Goal: Ask a question: Seek information or help from site administrators or community

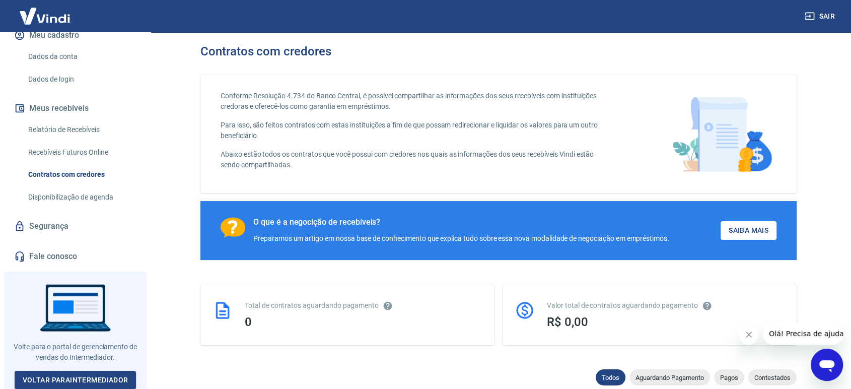
click at [52, 15] on img at bounding box center [44, 16] width 65 height 31
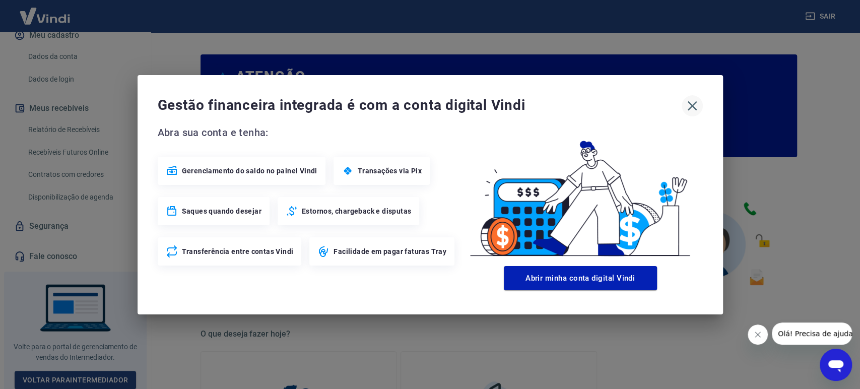
click at [692, 106] on icon "button" at bounding box center [692, 106] width 10 height 10
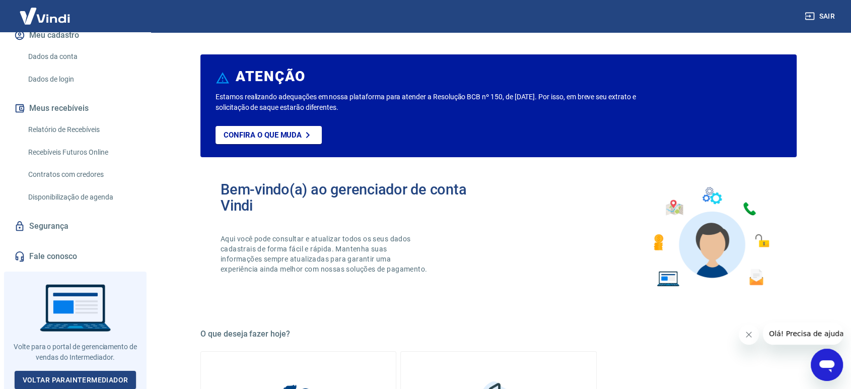
scroll to position [56, 0]
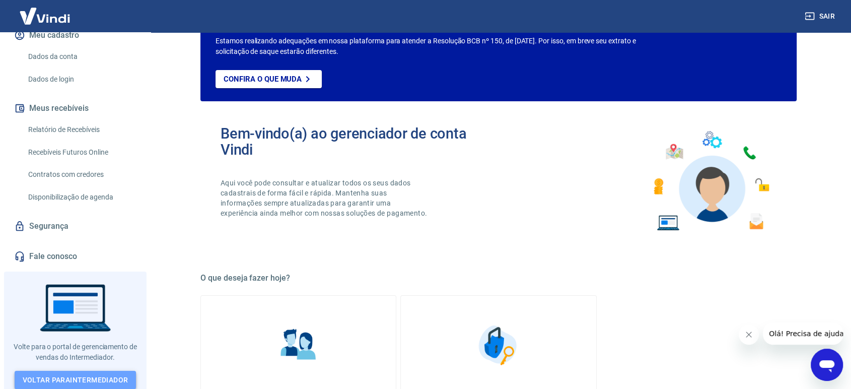
click at [94, 377] on link "Voltar para Intermediador" at bounding box center [76, 380] width 122 height 19
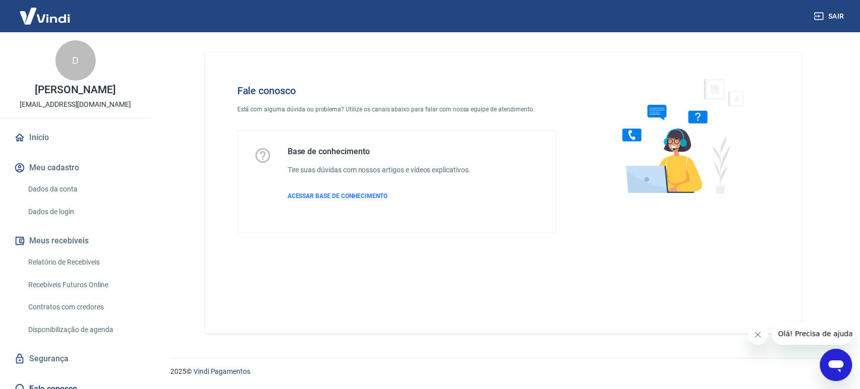
click at [838, 364] on icon "Abrir janela de mensagens" at bounding box center [835, 366] width 15 height 12
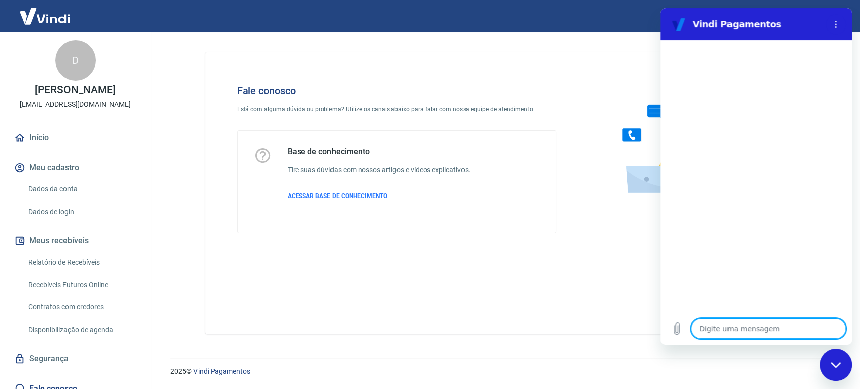
type textarea "a"
type textarea "x"
type textarea "an"
type textarea "x"
type textarea "ant"
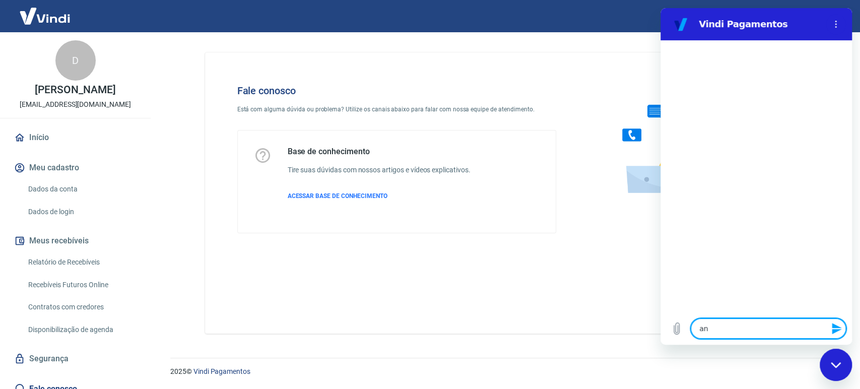
type textarea "x"
type textarea "ante"
type textarea "x"
type textarea "anten"
type textarea "x"
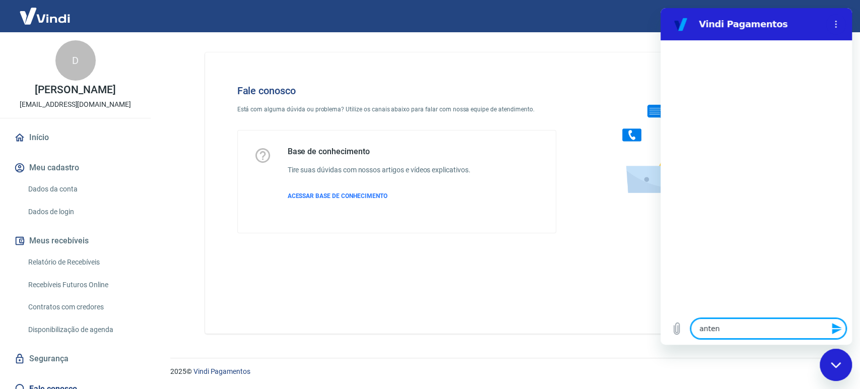
type textarea "ante"
type textarea "x"
type textarea "antec"
type textarea "x"
type textarea "anteci"
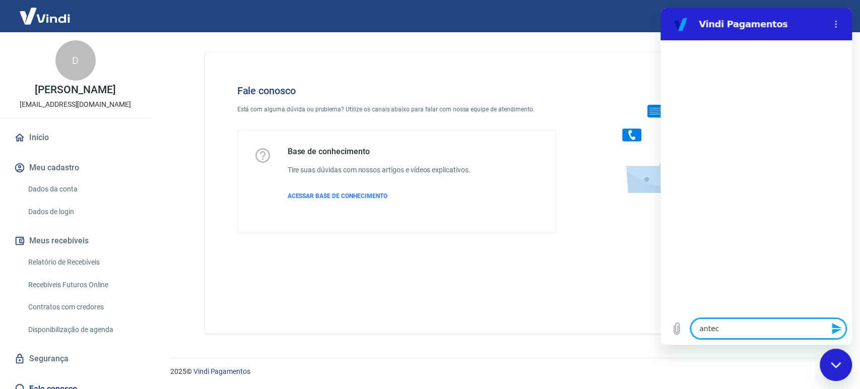
type textarea "x"
type textarea "antecip"
type textarea "x"
type textarea "antecipa"
type textarea "x"
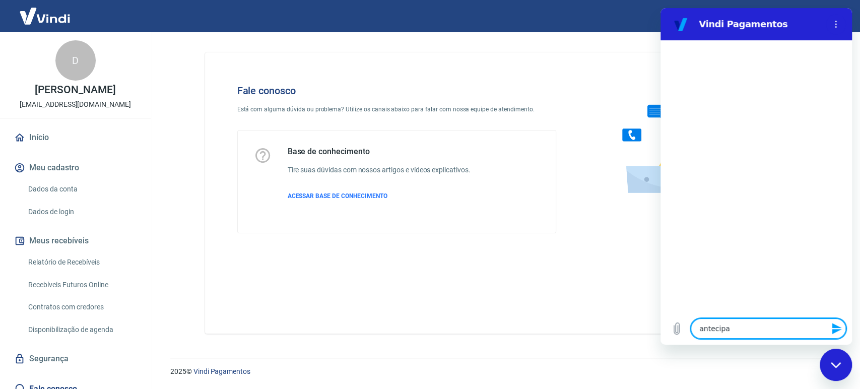
type textarea "antecipaç"
type textarea "x"
type textarea "antecipaçã"
type textarea "x"
type textarea "antecipação"
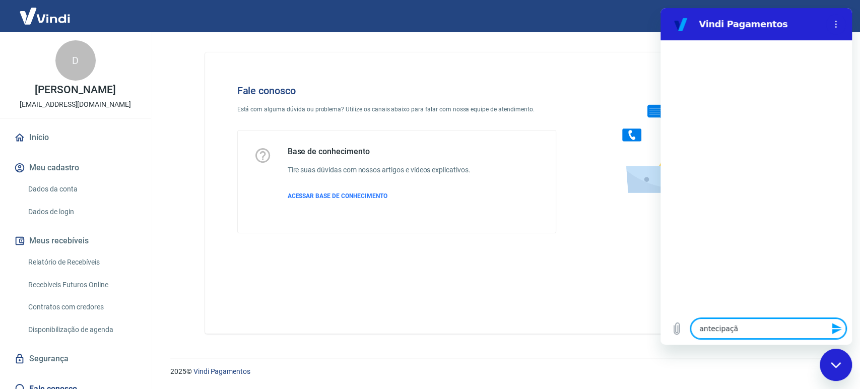
type textarea "x"
type textarea "antecipação"
type textarea "x"
type textarea "antecipação d"
type textarea "x"
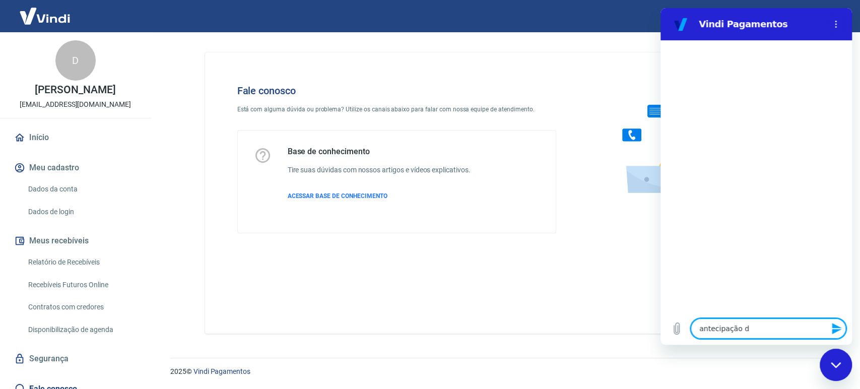
type textarea "antecipação de"
type textarea "x"
type textarea "antecipação de"
type textarea "x"
type textarea "antecipação de r"
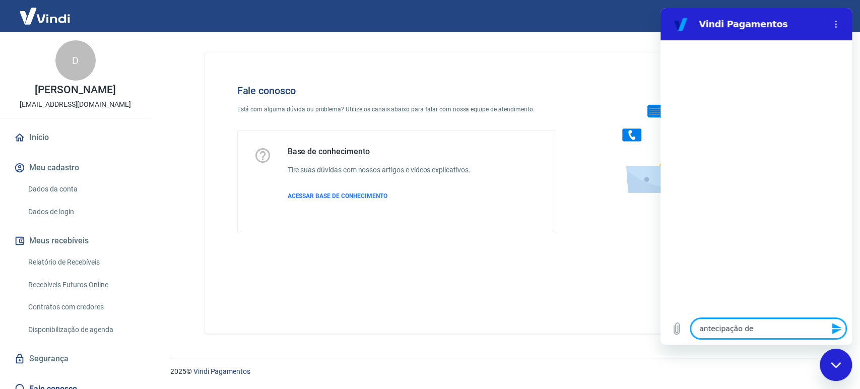
type textarea "x"
type textarea "antecipação de re"
type textarea "x"
type textarea "antecipação de rec"
type textarea "x"
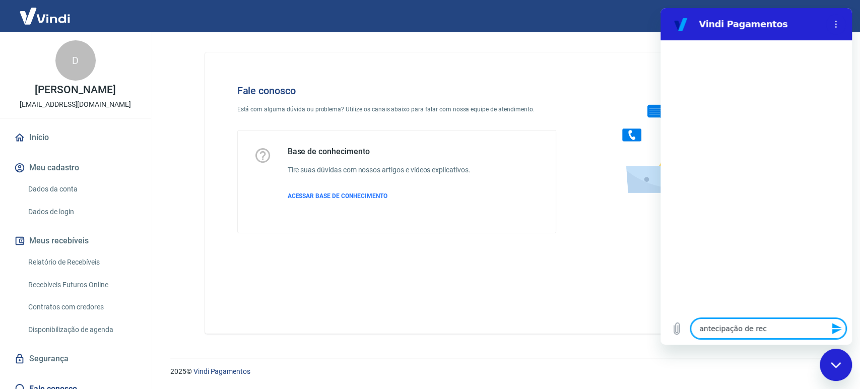
type textarea "antecipação de rece"
type textarea "x"
type textarea "antecipação de receb"
type textarea "x"
type textarea "antecipação de recebi"
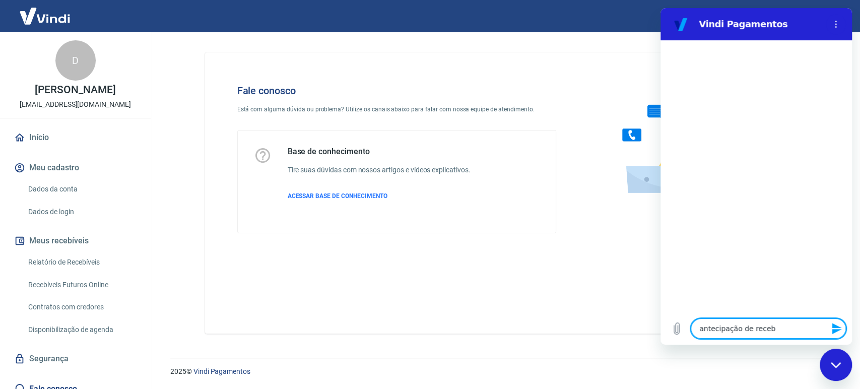
type textarea "x"
type textarea "antecipação de recebim"
type textarea "x"
type textarea "antecipação de recebi"
type textarea "x"
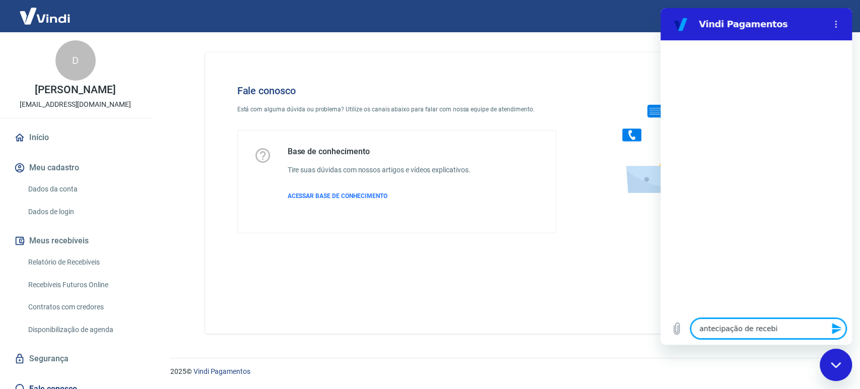
type textarea "antecipação de recebiv"
type textarea "x"
type textarea "antecipação de recebive"
type textarea "x"
type textarea "antecipação de recebivei"
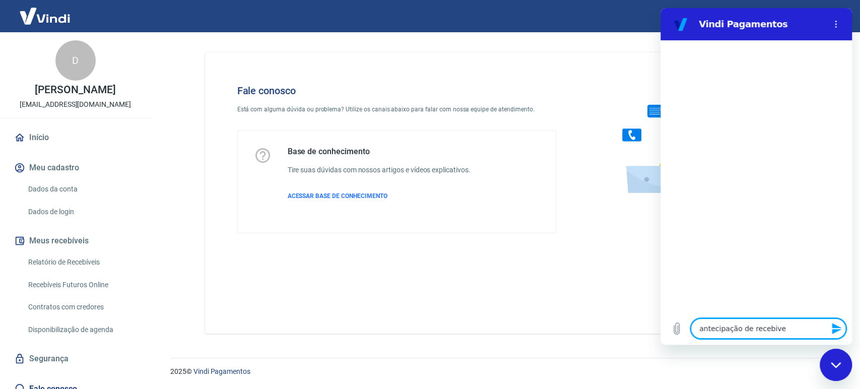
type textarea "x"
type textarea "antecipação de recebiveis"
type textarea "x"
type textarea "antecipação de recebiveis"
type textarea "x"
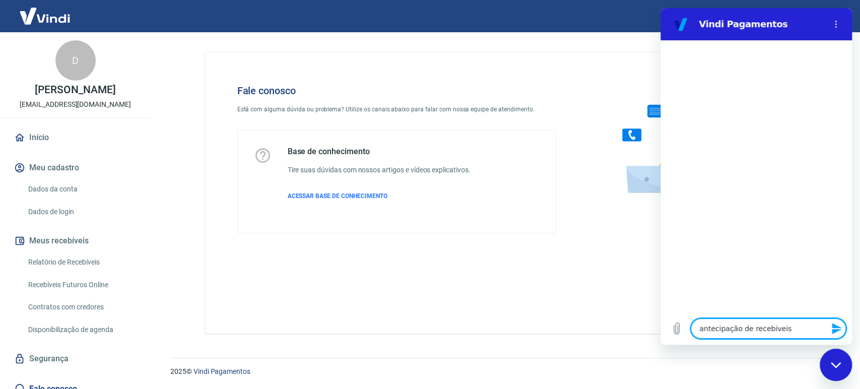
type textarea "antecipação de recebiveis"
type textarea "x"
type textarea "antecipação de recebivei"
type textarea "x"
type textarea "antecipação de recebive"
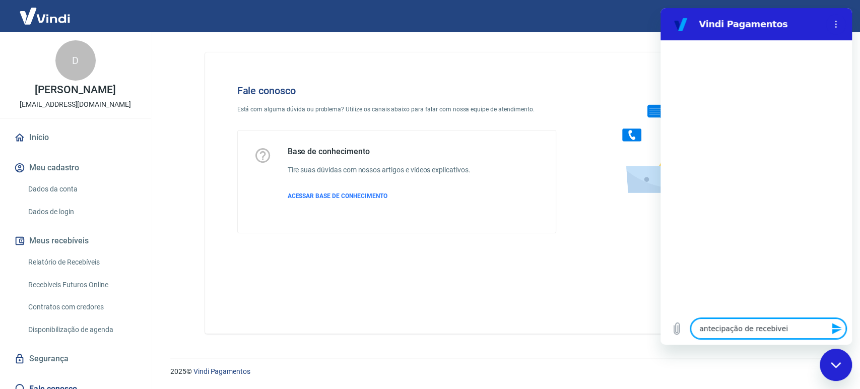
type textarea "x"
type textarea "antecipação de recebivei"
type textarea "x"
type textarea "antecipação de recebiveis"
type textarea "x"
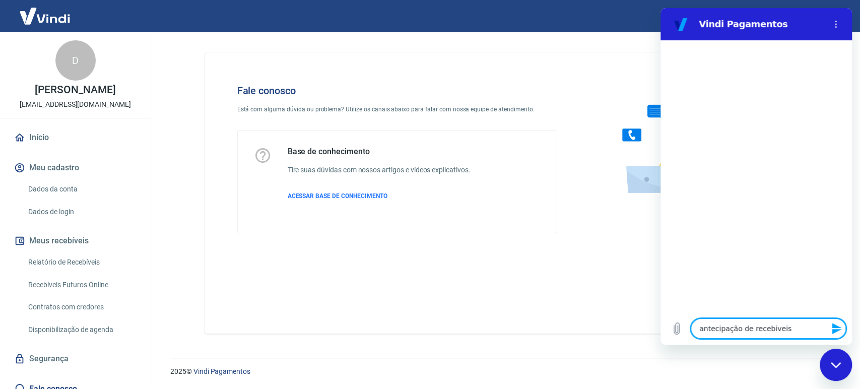
type textarea "antecipação de recebiveis"
type textarea "x"
type textarea "antecipação de recebíveis"
type textarea "x"
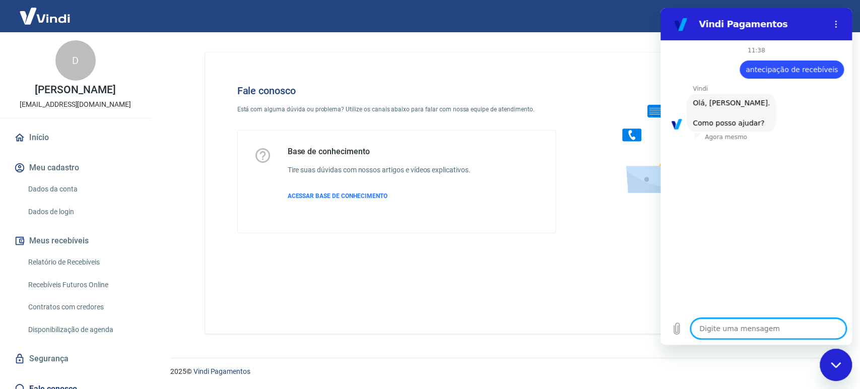
scroll to position [38, 0]
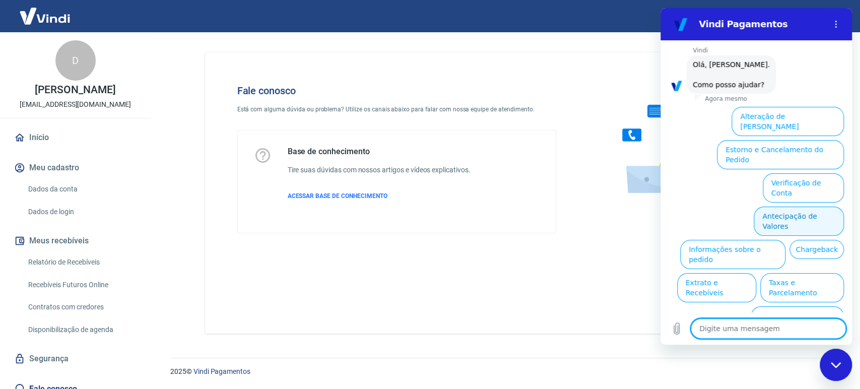
click at [767, 207] on button "Antecipação de Valores" at bounding box center [799, 221] width 90 height 29
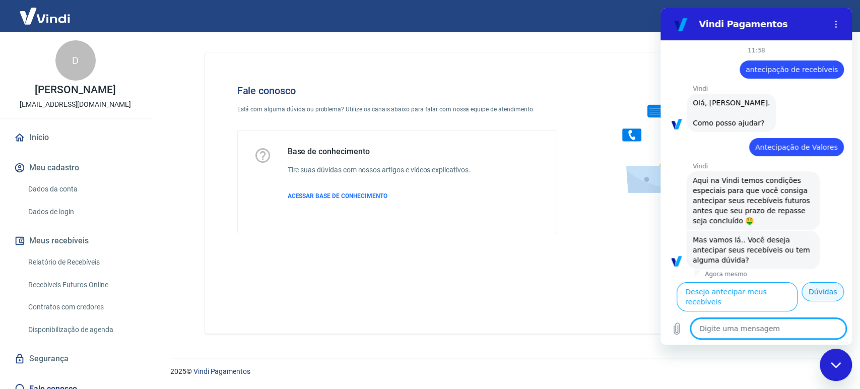
click at [812, 291] on button "Dúvidas" at bounding box center [823, 291] width 42 height 19
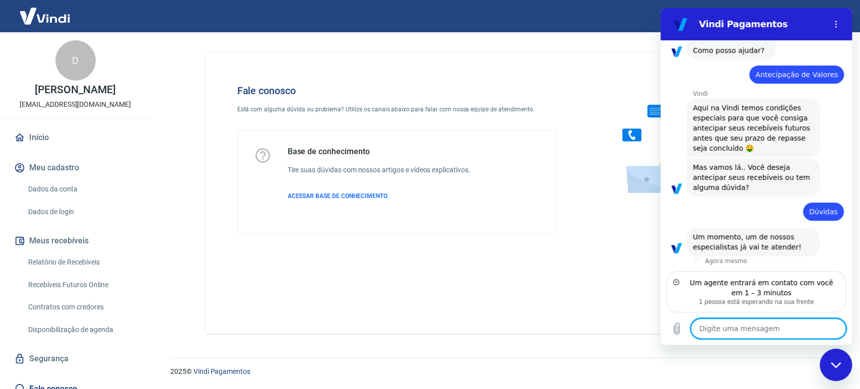
scroll to position [62, 0]
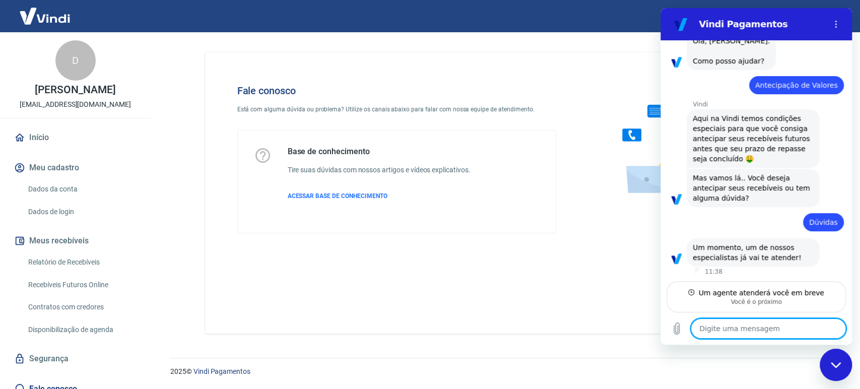
click at [729, 265] on div "diz: Um momento, um de nossos especialistas já vai te atender!" at bounding box center [753, 252] width 133 height 28
click at [758, 331] on textarea at bounding box center [768, 328] width 155 height 20
click at [750, 321] on textarea at bounding box center [768, 328] width 155 height 20
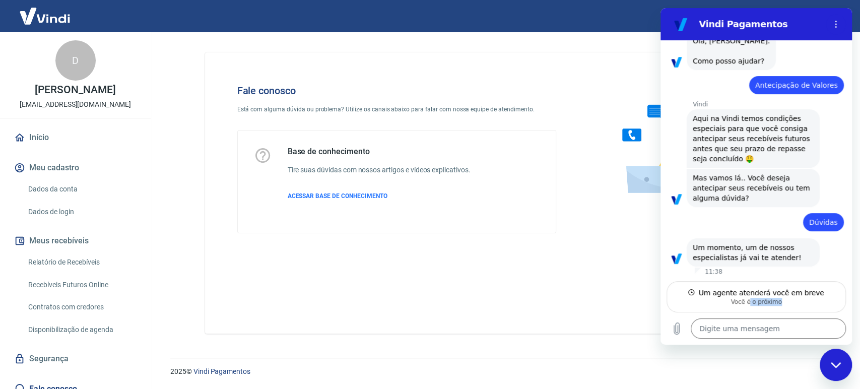
drag, startPoint x: 750, startPoint y: 300, endPoint x: 810, endPoint y: 301, distance: 60.0
click at [810, 301] on div "Você é o próximo" at bounding box center [756, 302] width 166 height 8
click at [779, 303] on div "Você é o próximo" at bounding box center [756, 302] width 166 height 8
click at [745, 325] on textarea at bounding box center [768, 328] width 155 height 20
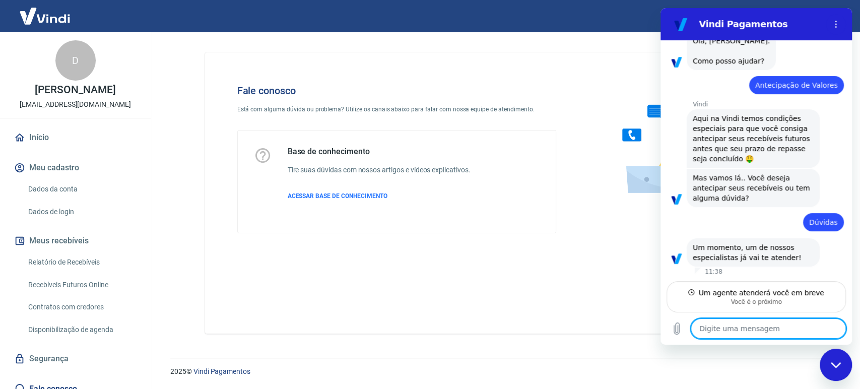
click at [765, 329] on textarea at bounding box center [768, 328] width 155 height 20
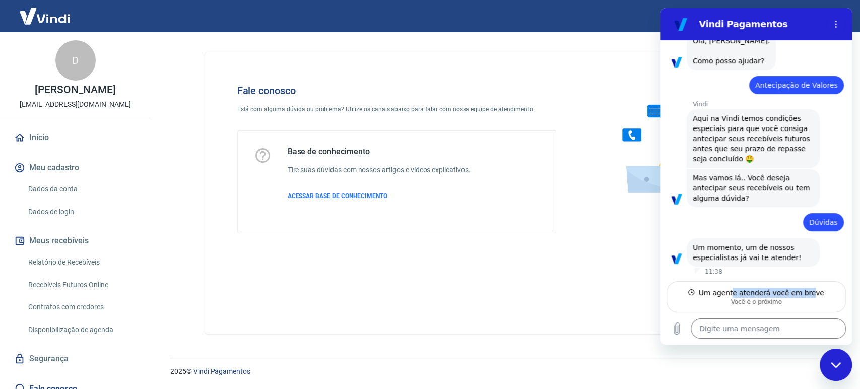
drag, startPoint x: 738, startPoint y: 290, endPoint x: 809, endPoint y: 291, distance: 70.5
click at [809, 291] on div "Um agente atenderá você em breve" at bounding box center [760, 293] width 125 height 10
click at [794, 305] on div "Você é o próximo" at bounding box center [756, 302] width 166 height 8
click at [721, 301] on div "Você é o próximo" at bounding box center [756, 302] width 166 height 8
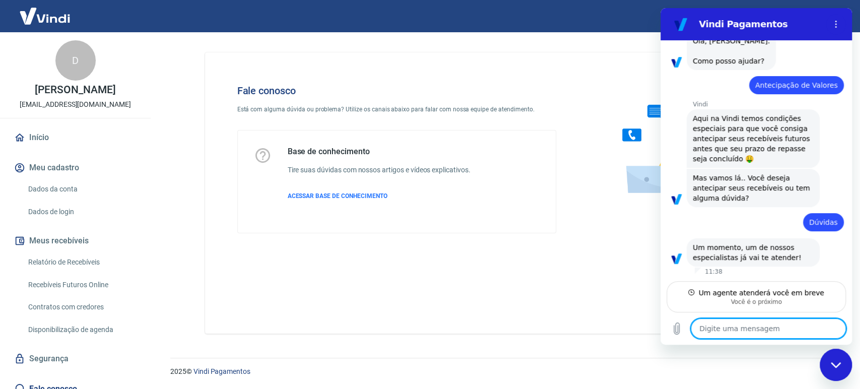
click at [743, 333] on textarea at bounding box center [768, 328] width 155 height 20
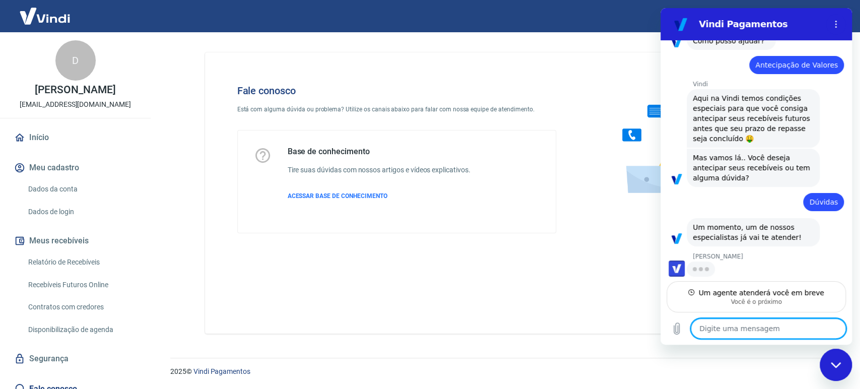
scroll to position [81, 0]
type textarea "x"
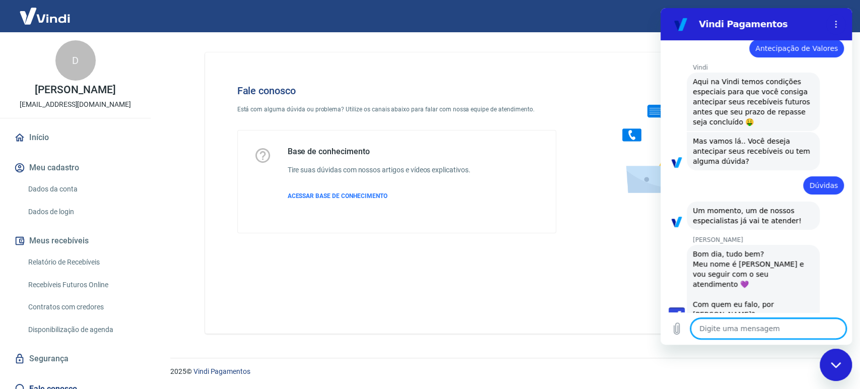
scroll to position [101, 0]
click at [768, 322] on textarea at bounding box center [768, 328] width 155 height 20
type textarea "D"
type textarea "x"
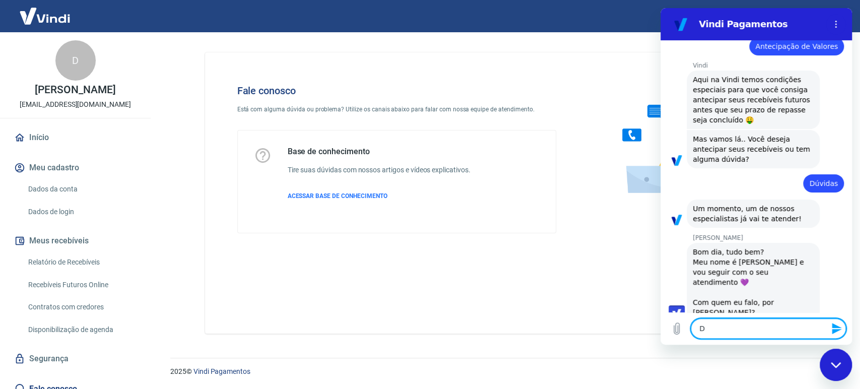
type textarea "x"
type textarea "c"
type textarea "x"
type textarea "co"
type textarea "x"
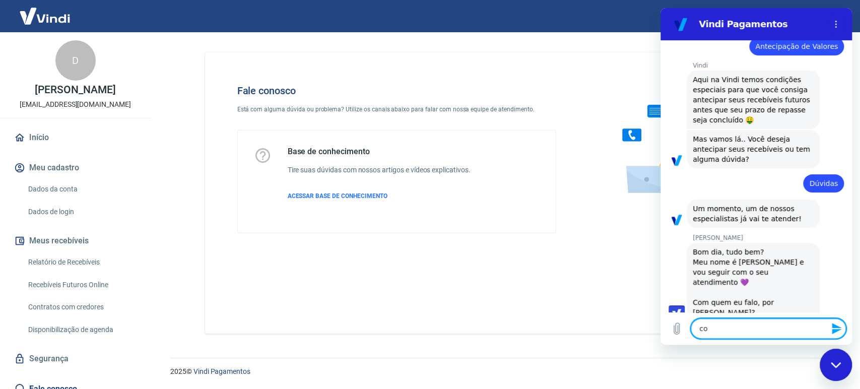
type textarea "com"
type textarea "x"
type textarea "com"
type textarea "x"
type textarea "com o"
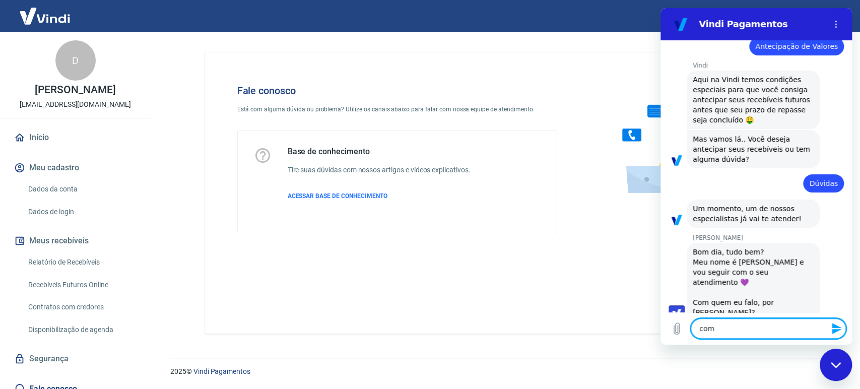
type textarea "x"
type textarea "com o"
type textarea "x"
type textarea "com o"
type textarea "x"
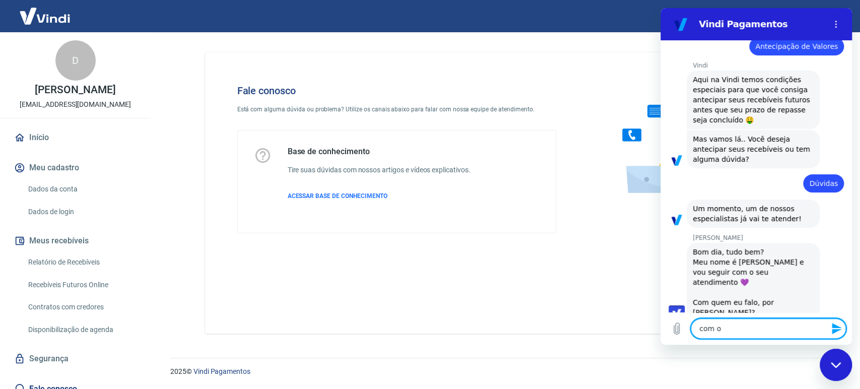
type textarea "com"
type textarea "x"
type textarea "com"
type textarea "x"
type textarea "co"
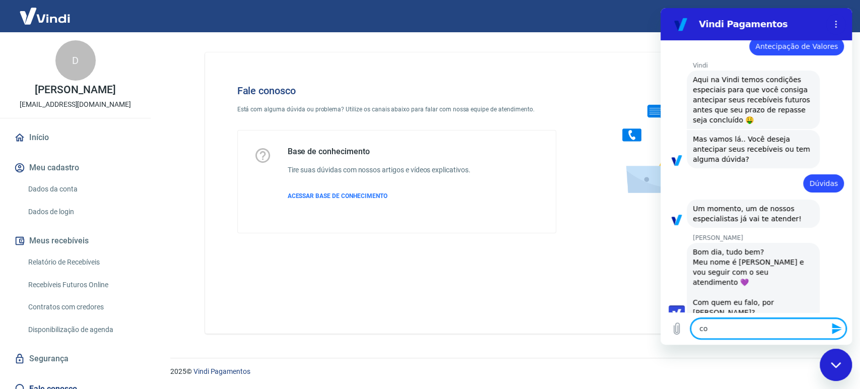
type textarea "x"
type textarea "c"
type textarea "x"
type textarea "D"
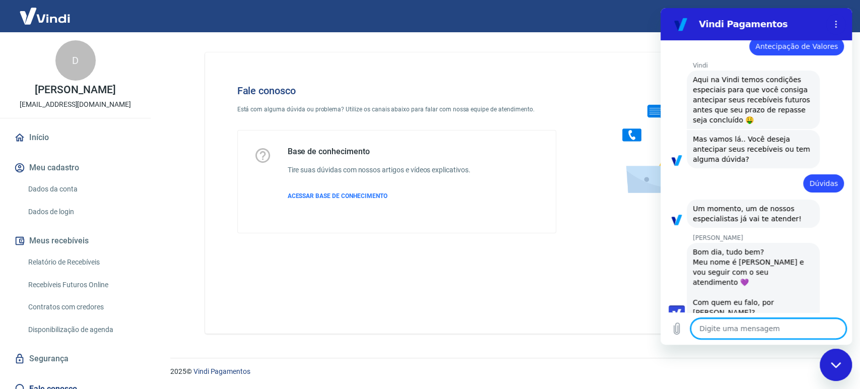
type textarea "x"
type textarea "Di"
type textarea "x"
type textarea "Die"
type textarea "x"
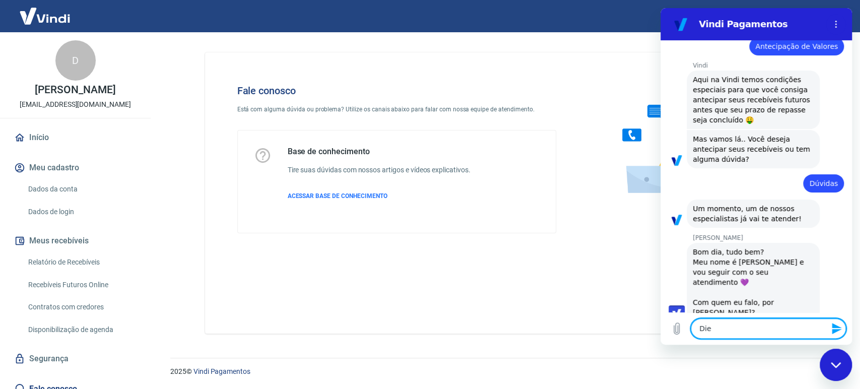
type textarea "Dieg"
type textarea "x"
type textarea "Diego"
type textarea "x"
type textarea "Diego"
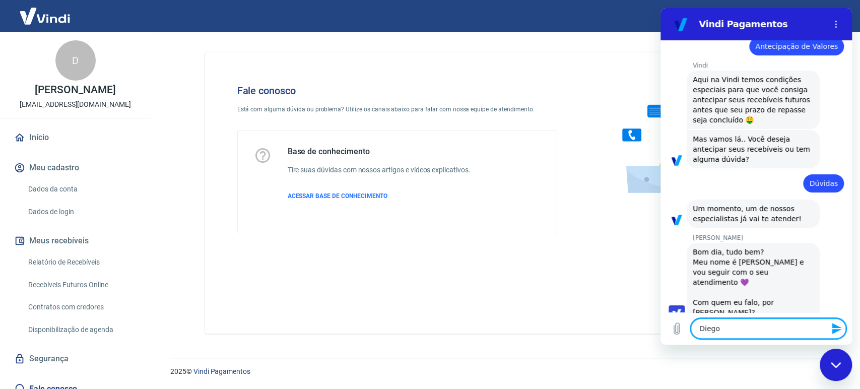
type textarea "x"
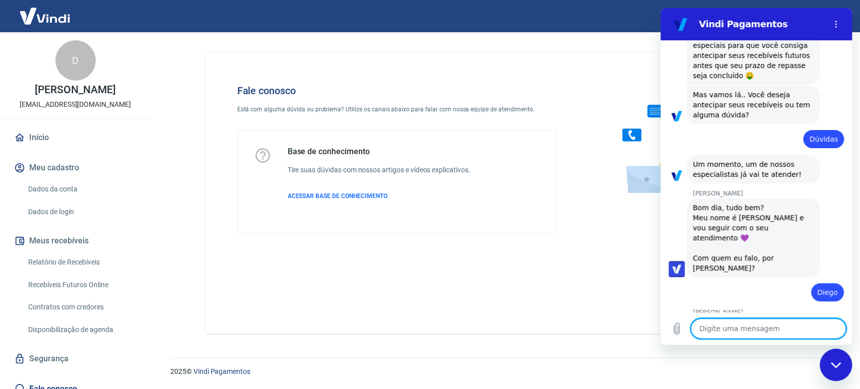
scroll to position [144, 0]
type textarea "x"
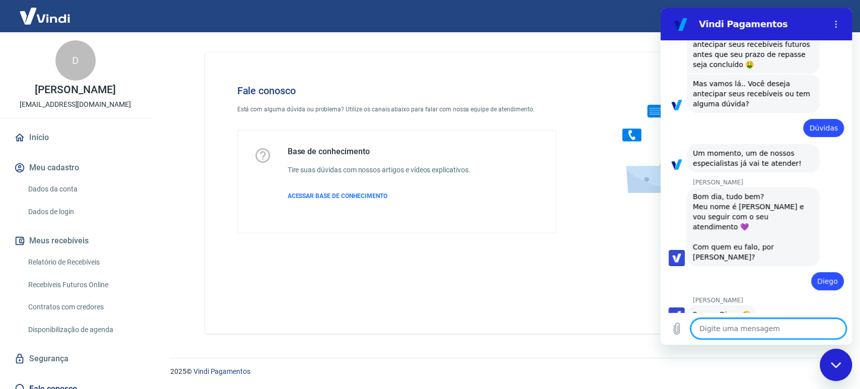
scroll to position [158, 0]
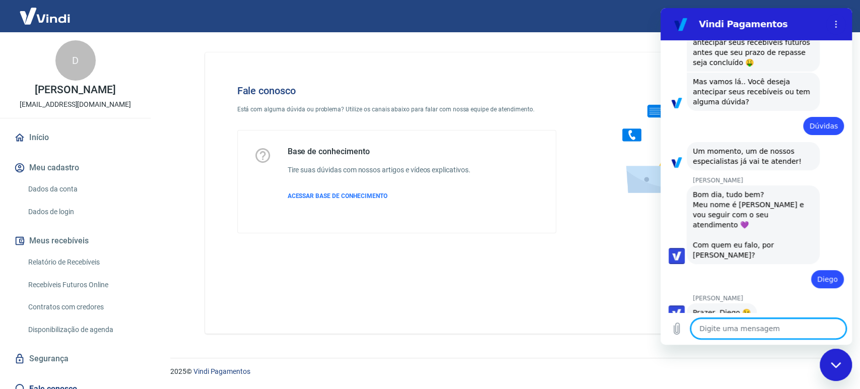
type textarea "o"
type textarea "x"
type textarea "oi"
type textarea "x"
type textarea "o"
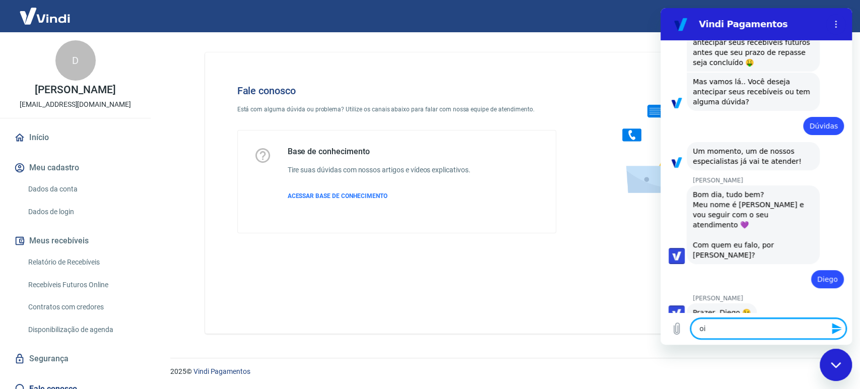
type textarea "x"
type textarea "P"
type textarea "x"
type textarea "Pr"
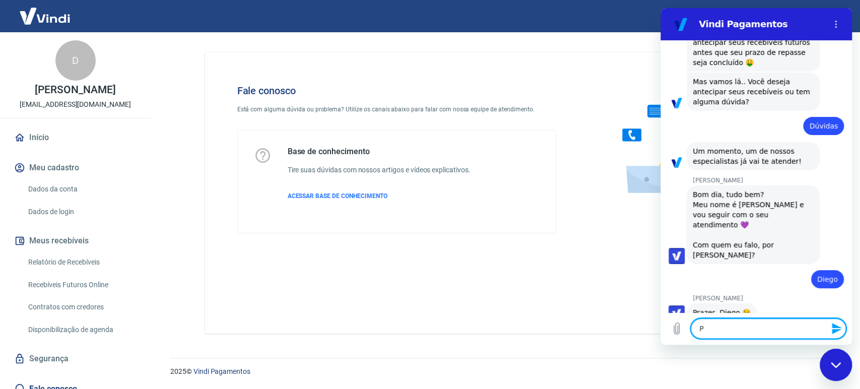
type textarea "x"
type textarea "Pra"
type textarea "x"
type textarea "Praz"
type textarea "x"
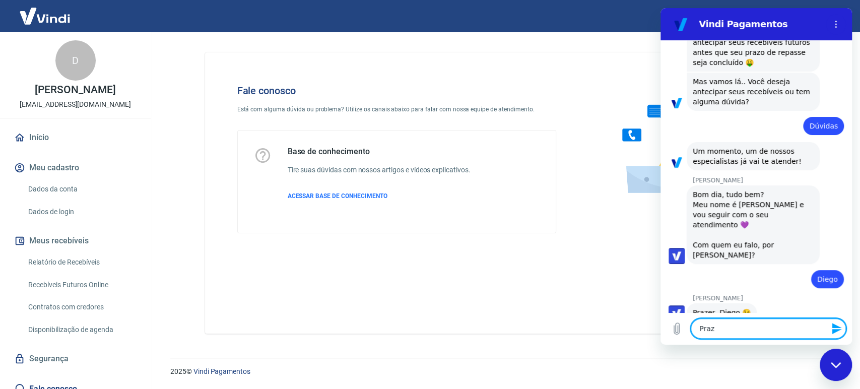
type textarea "Praze"
type textarea "x"
type textarea "Prazer"
type textarea "x"
type textarea "Prazer"
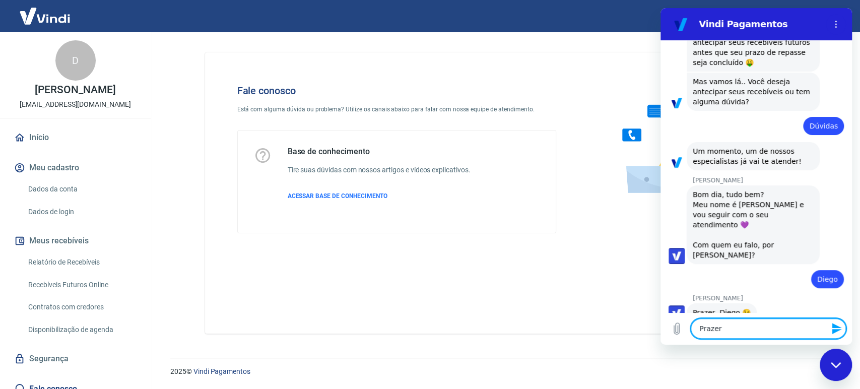
type textarea "x"
type textarea "Prazer e"
type textarea "x"
type textarea "Prazer e"
type textarea "x"
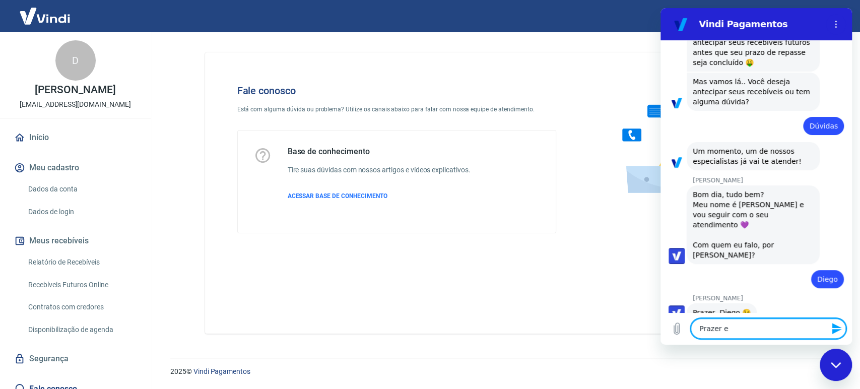
type textarea "Prazer e m"
type textarea "x"
type textarea "Prazer e me"
type textarea "x"
type textarea "Prazer e meu"
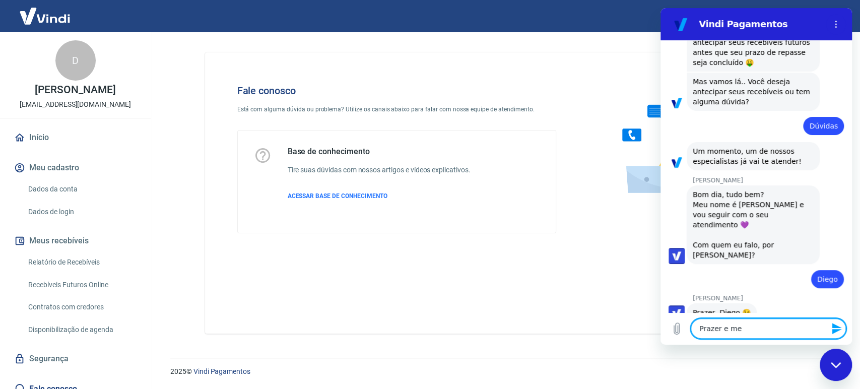
type textarea "x"
type textarea "Prazer e meu"
type textarea "x"
type textarea "Prazer e meu V"
type textarea "x"
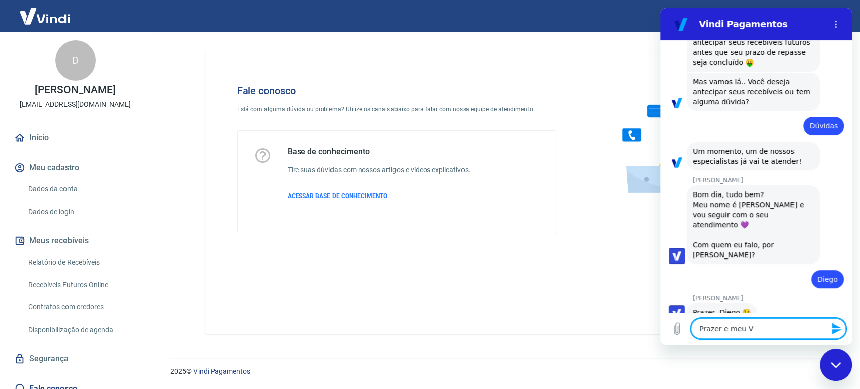
type textarea "Prazer e meu Vi"
type textarea "x"
type textarea "Prazer e meu Viv"
type textarea "x"
type textarea "Prazer e meu Vivi"
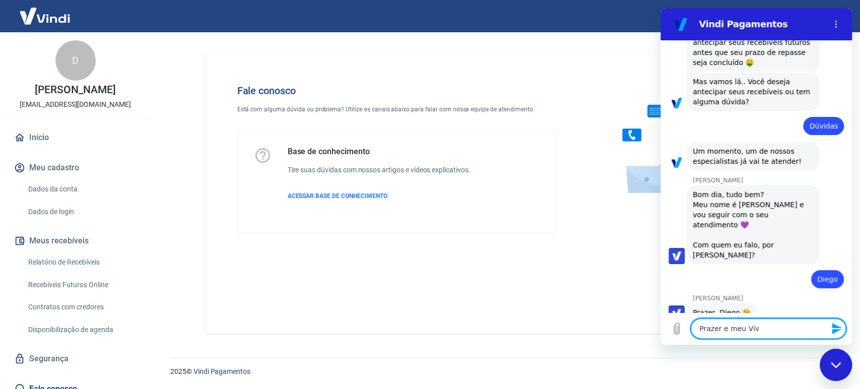
type textarea "x"
type textarea "Prazer e meu Vivia"
type textarea "x"
type textarea "Prazer e meu Vivian"
type textarea "x"
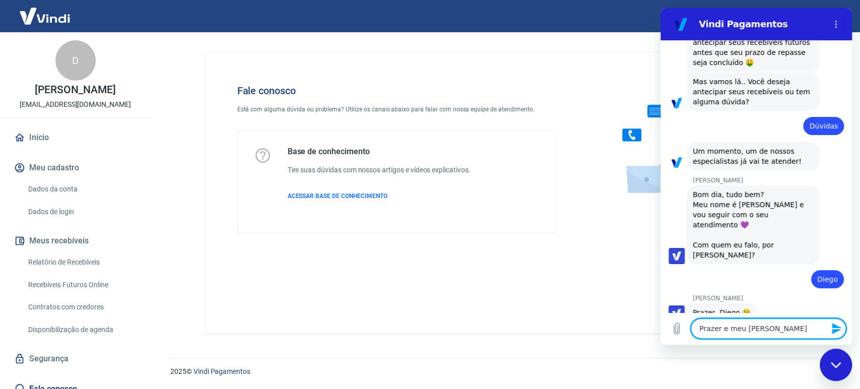
type textarea "Prazer e meu Viviane"
type textarea "x"
type textarea "Prazer e meu Viviane"
type textarea "x"
type textarea "Prazer e meu Viviane t"
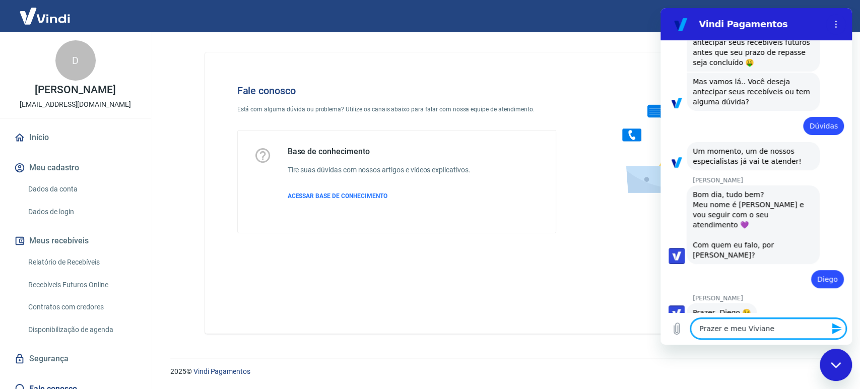
type textarea "x"
type textarea "Prazer e meu Viviane tu"
type textarea "x"
type textarea "Prazer e meu Viviane tud"
type textarea "x"
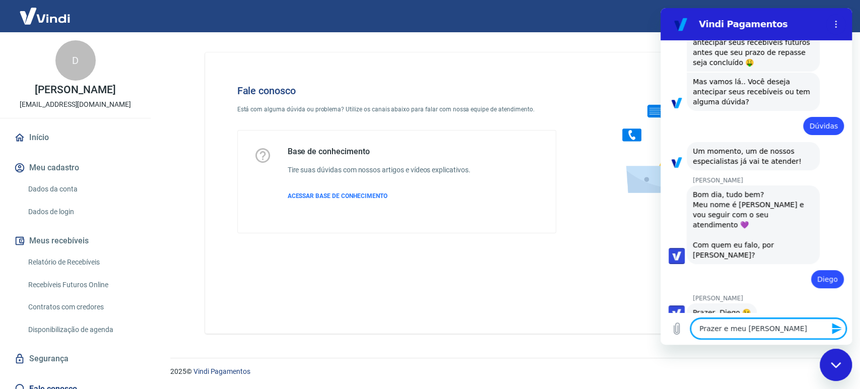
type textarea "Prazer e meu Viviane tudo"
type textarea "x"
type textarea "Prazer e meu Viviane tudo"
type textarea "x"
type textarea "Prazer e meu Viviane tudo b"
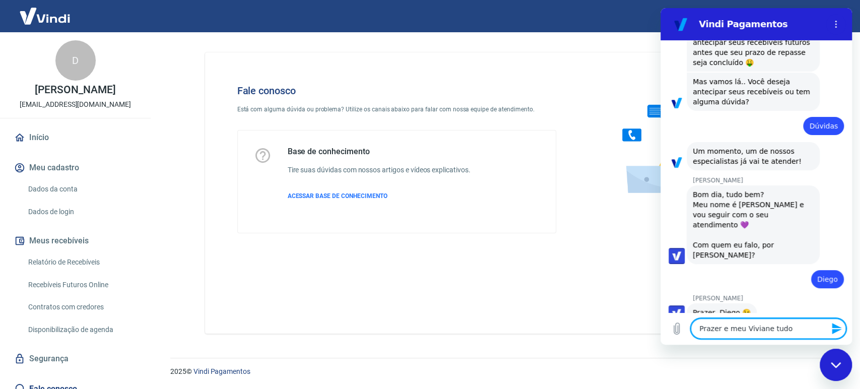
type textarea "x"
type textarea "Prazer e meu Viviane tudo be"
type textarea "x"
type textarea "Prazer e meu Viviane tudo bem"
type textarea "x"
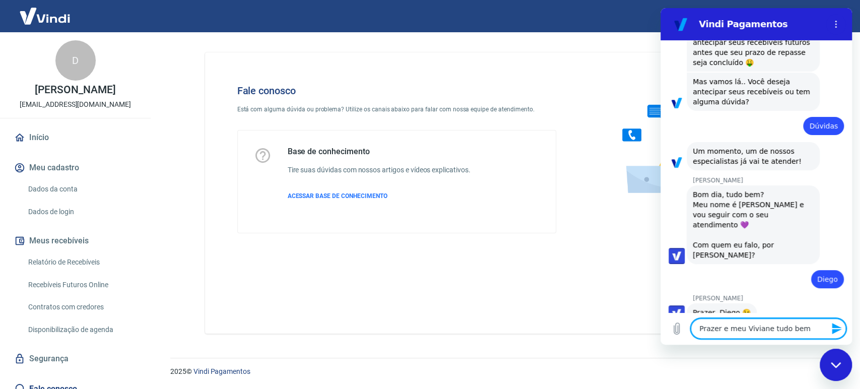
type textarea "Prazer e meu Viviane tudo bem"
type textarea "x"
type textarea "Prazer e meu Viviane tudo bem ?"
type textarea "x"
type textarea "Prazer e meu Viviane tudo bem ?"
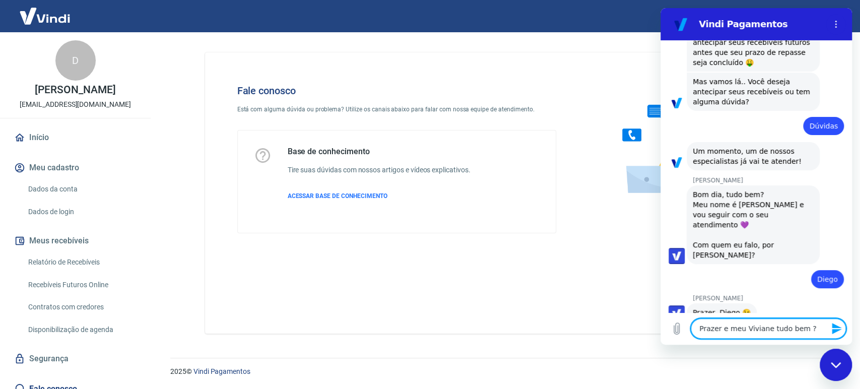
type textarea "x"
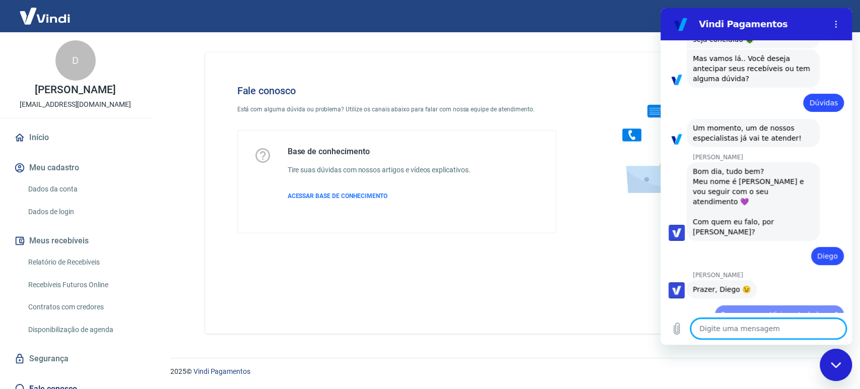
type textarea "x"
type textarea "p"
type textarea "x"
type textarea "po"
type textarea "x"
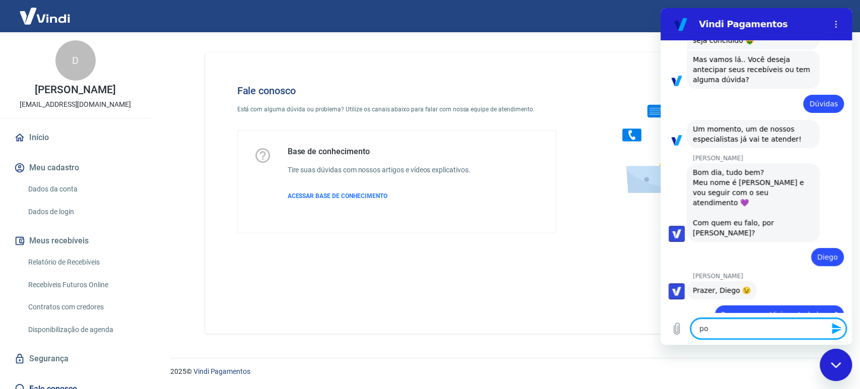
type textarea "pod"
type textarea "x"
type textarea "pode"
type textarea "x"
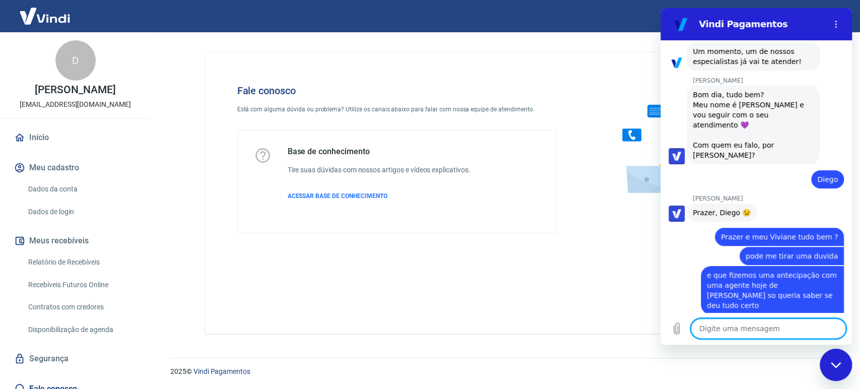
scroll to position [260, 0]
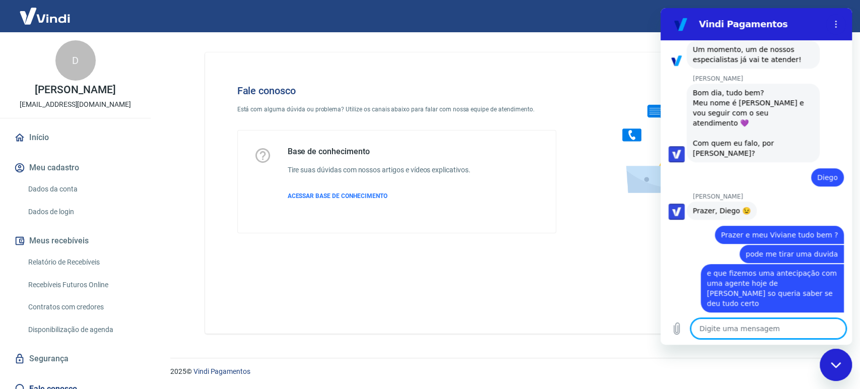
click at [788, 325] on textarea at bounding box center [768, 328] width 155 height 20
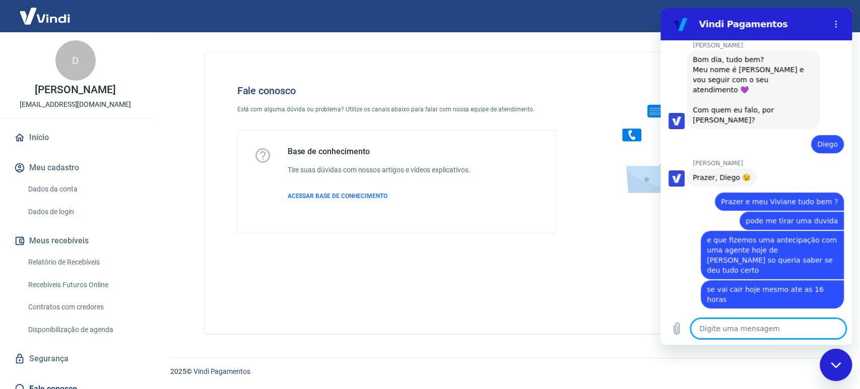
click at [742, 328] on textarea at bounding box center [768, 328] width 155 height 20
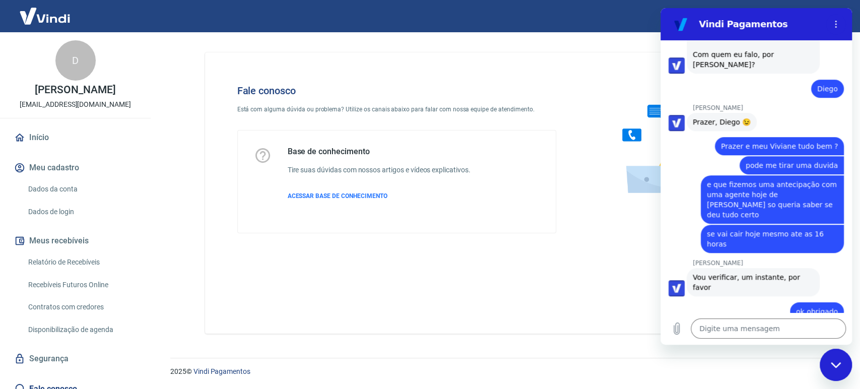
scroll to position [351, 0]
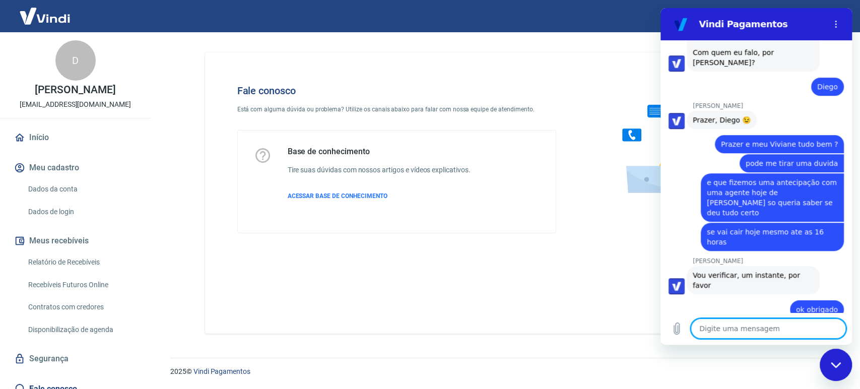
click at [770, 327] on textarea at bounding box center [768, 328] width 155 height 20
drag, startPoint x: 724, startPoint y: 293, endPoint x: 763, endPoint y: 292, distance: 39.3
click at [763, 338] on span "Foi por e-mail mesmo ou whats?" at bounding box center [750, 343] width 114 height 10
click at [787, 331] on textarea at bounding box center [768, 328] width 155 height 20
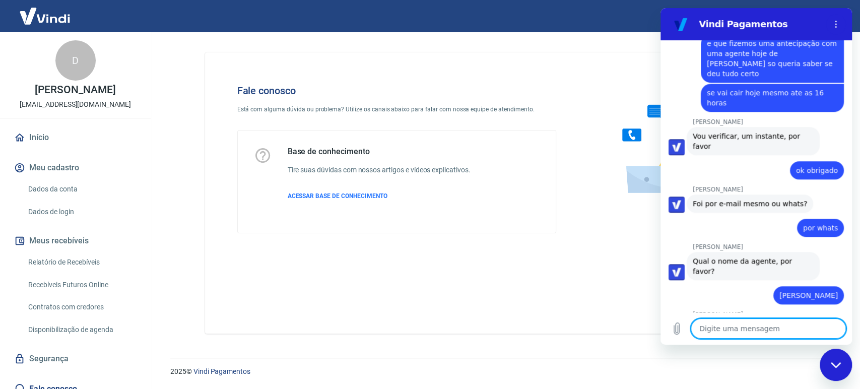
scroll to position [523, 0]
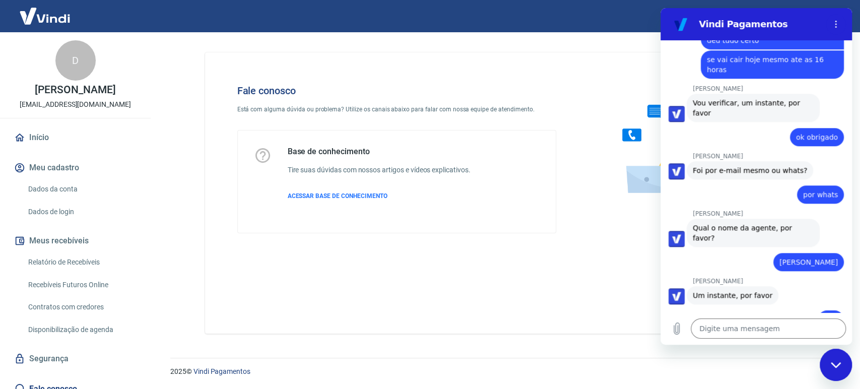
drag, startPoint x: 750, startPoint y: 296, endPoint x: 785, endPoint y: 291, distance: 35.2
click at [777, 348] on span "Só mais um instante, por favor" at bounding box center [747, 353] width 109 height 10
click at [747, 331] on textarea at bounding box center [768, 328] width 155 height 20
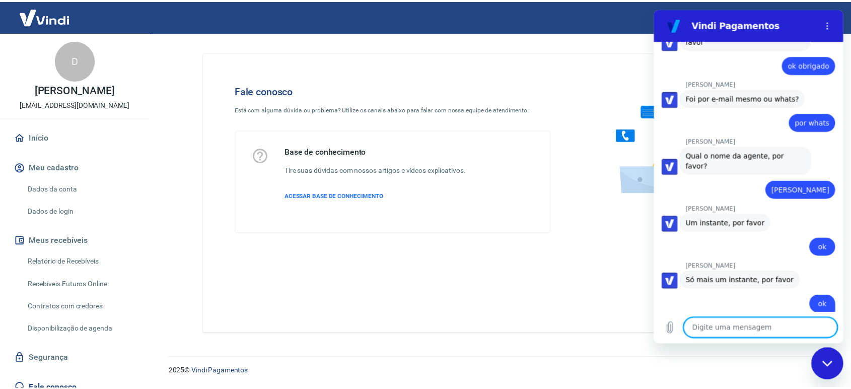
scroll to position [720, 0]
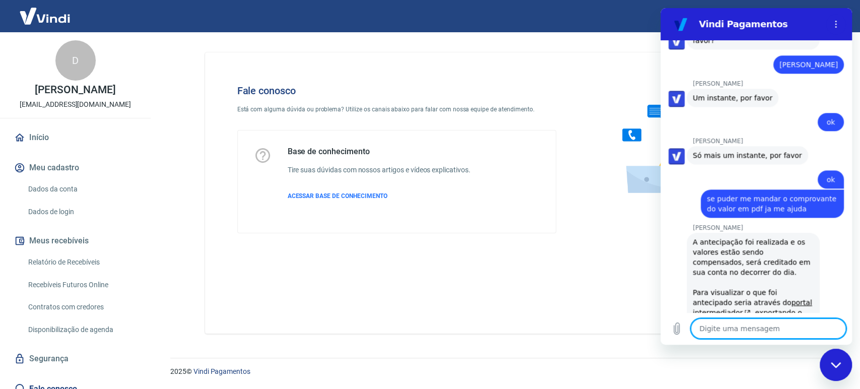
click at [43, 20] on img at bounding box center [44, 16] width 65 height 31
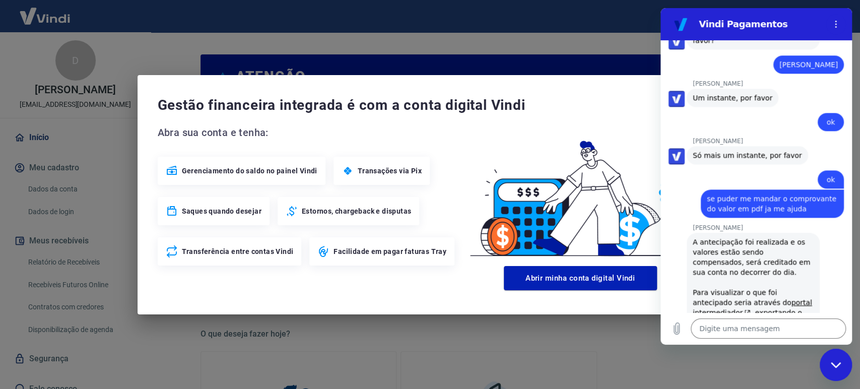
click at [420, 87] on div "Gestão financeira integrada é com a conta digital Vindi Abra sua conta e tenha:…" at bounding box center [430, 194] width 585 height 239
click at [407, 344] on div "Gestão financeira integrada é com a conta digital Vindi Abra sua conta e tenha:…" at bounding box center [430, 194] width 860 height 389
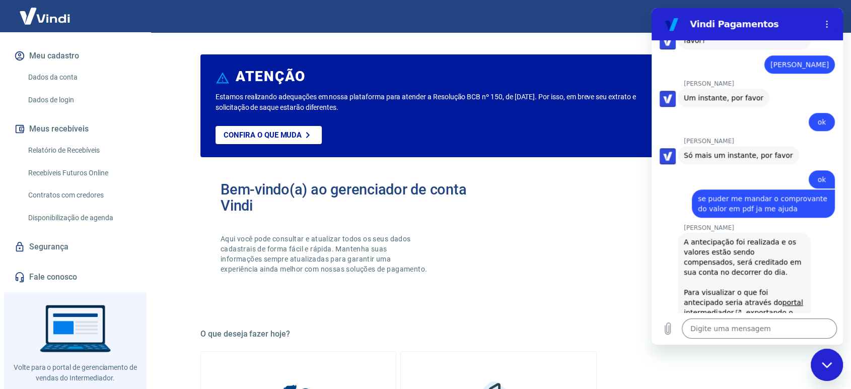
scroll to position [132, 0]
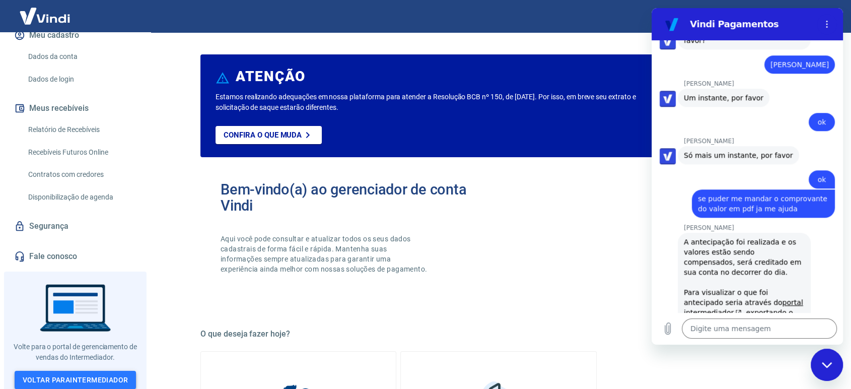
click at [41, 371] on link "Voltar para Intermediador" at bounding box center [76, 380] width 122 height 19
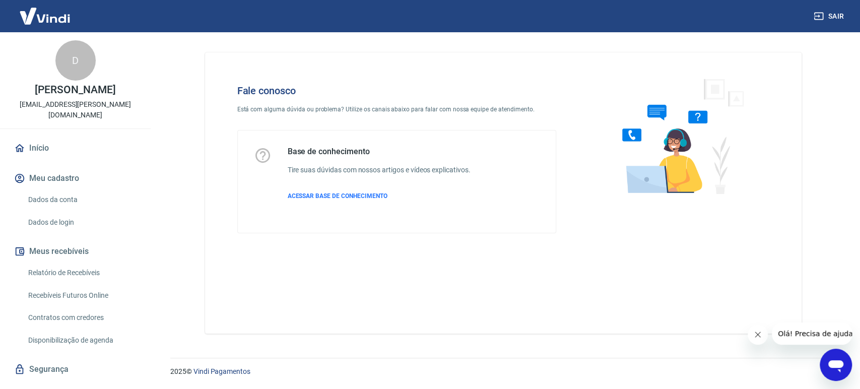
click at [839, 365] on icon "Abrir janela de mensagens" at bounding box center [835, 366] width 15 height 12
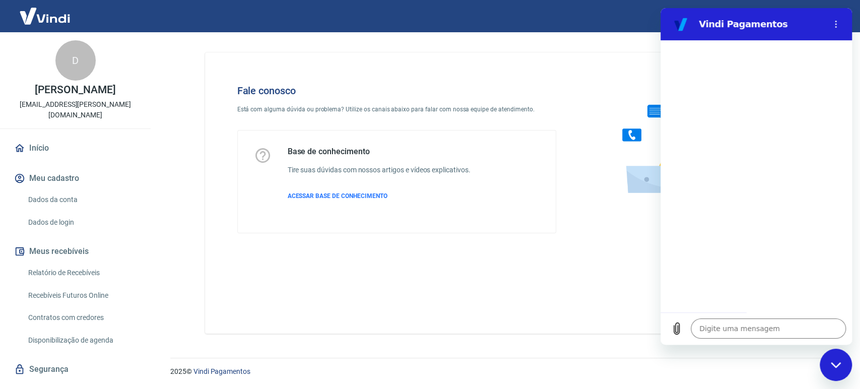
type textarea "x"
